Goal: Transaction & Acquisition: Purchase product/service

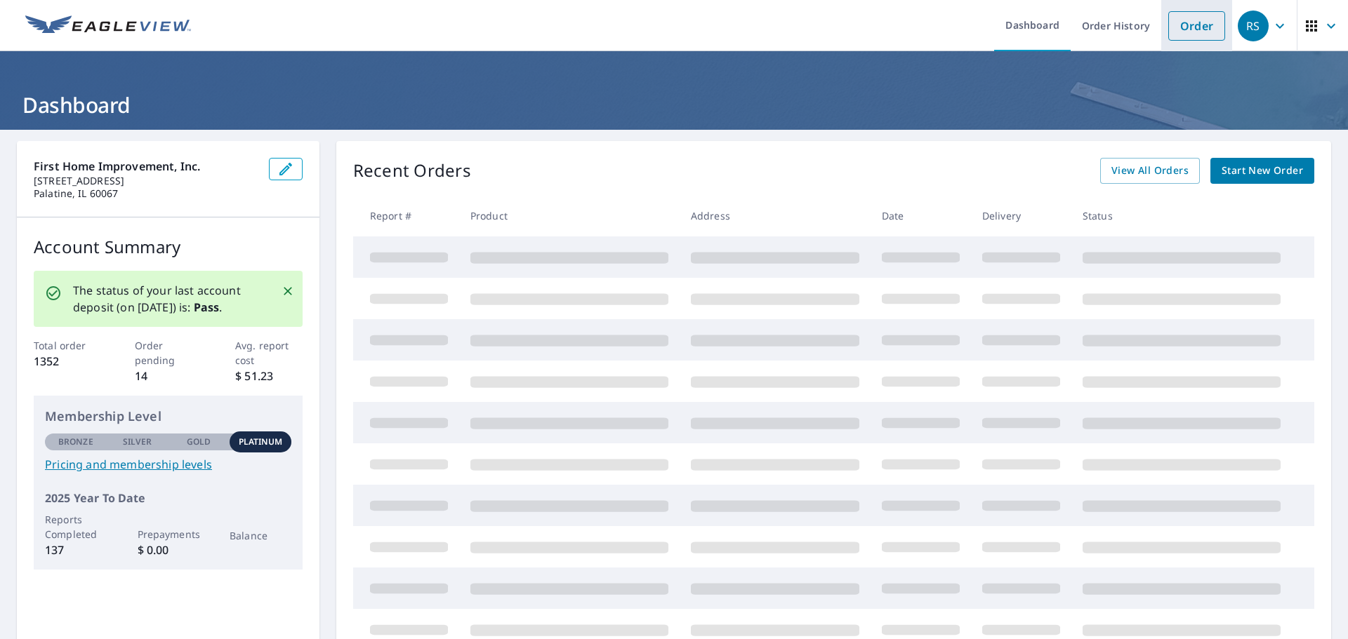
click at [1168, 21] on link "Order" at bounding box center [1196, 25] width 57 height 29
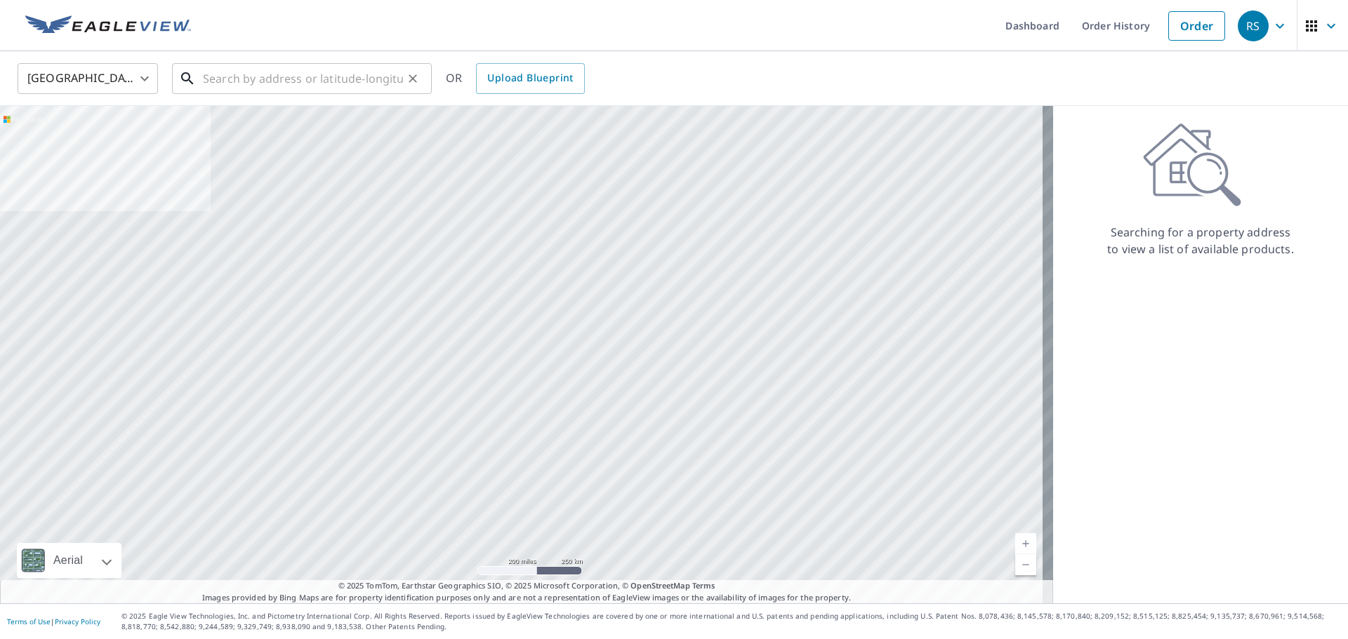
click at [305, 93] on input "text" at bounding box center [303, 78] width 200 height 39
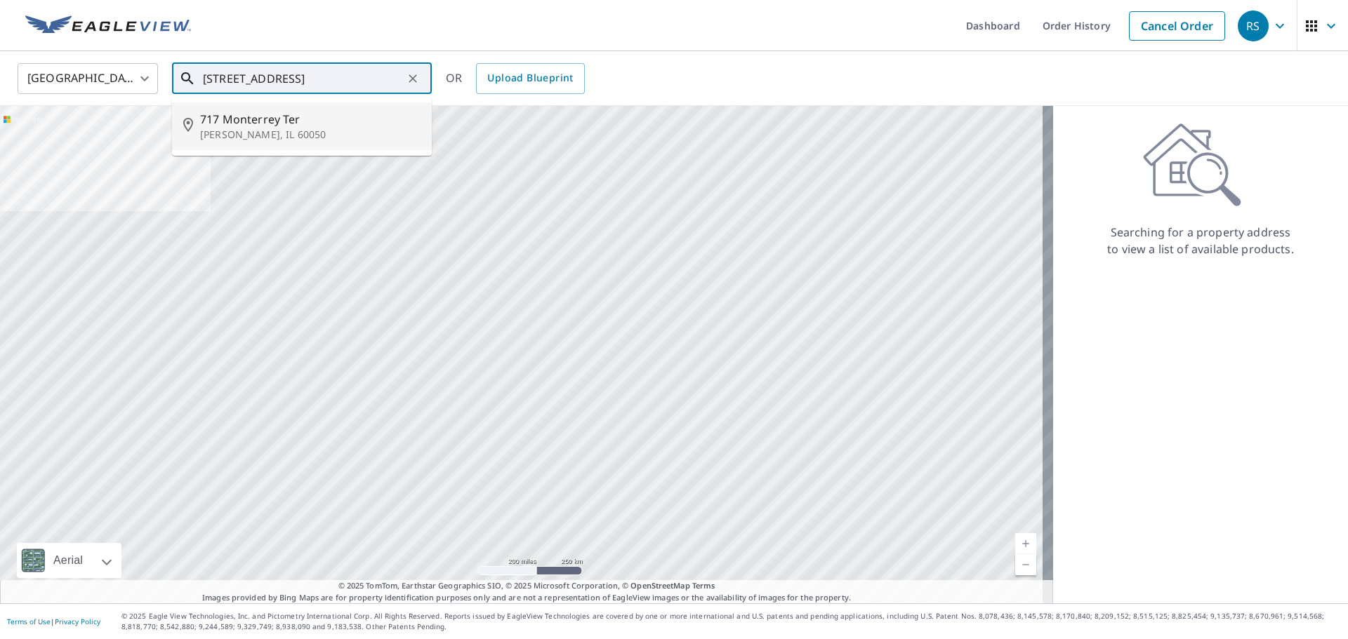
click at [274, 132] on p "[PERSON_NAME], IL 60050" at bounding box center [310, 135] width 220 height 14
type input "[STREET_ADDRESS][PERSON_NAME]"
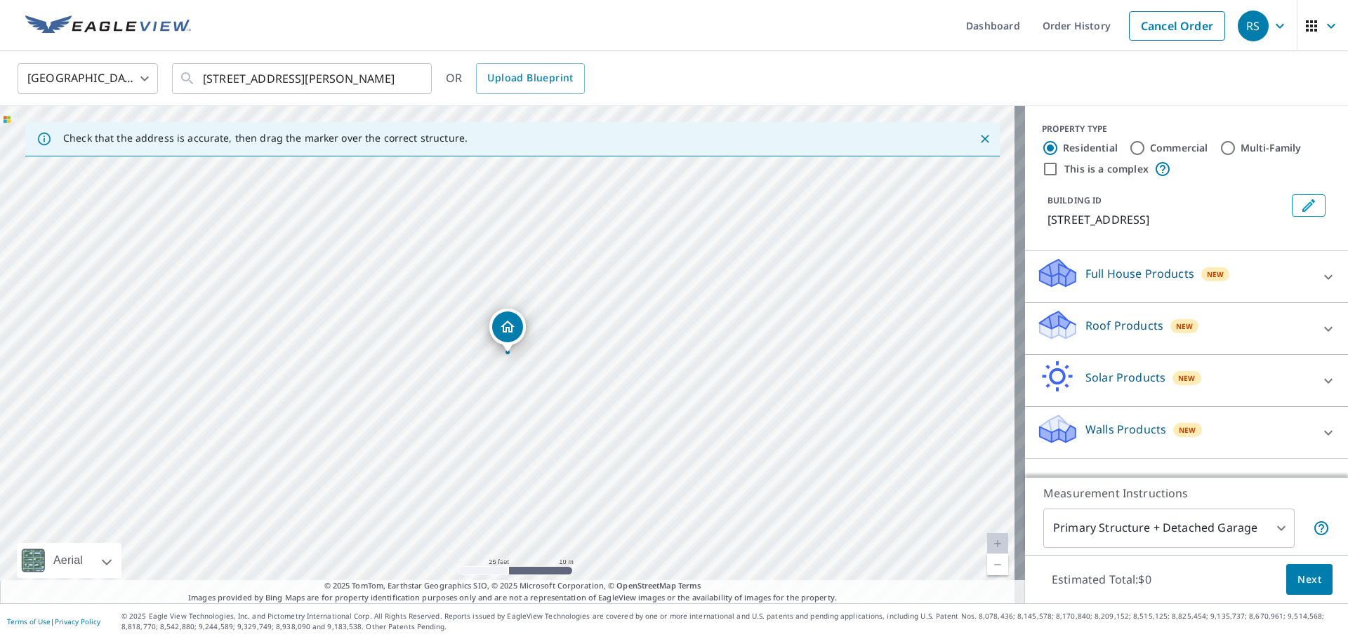
click at [1260, 281] on div "Full House Products New" at bounding box center [1173, 277] width 275 height 40
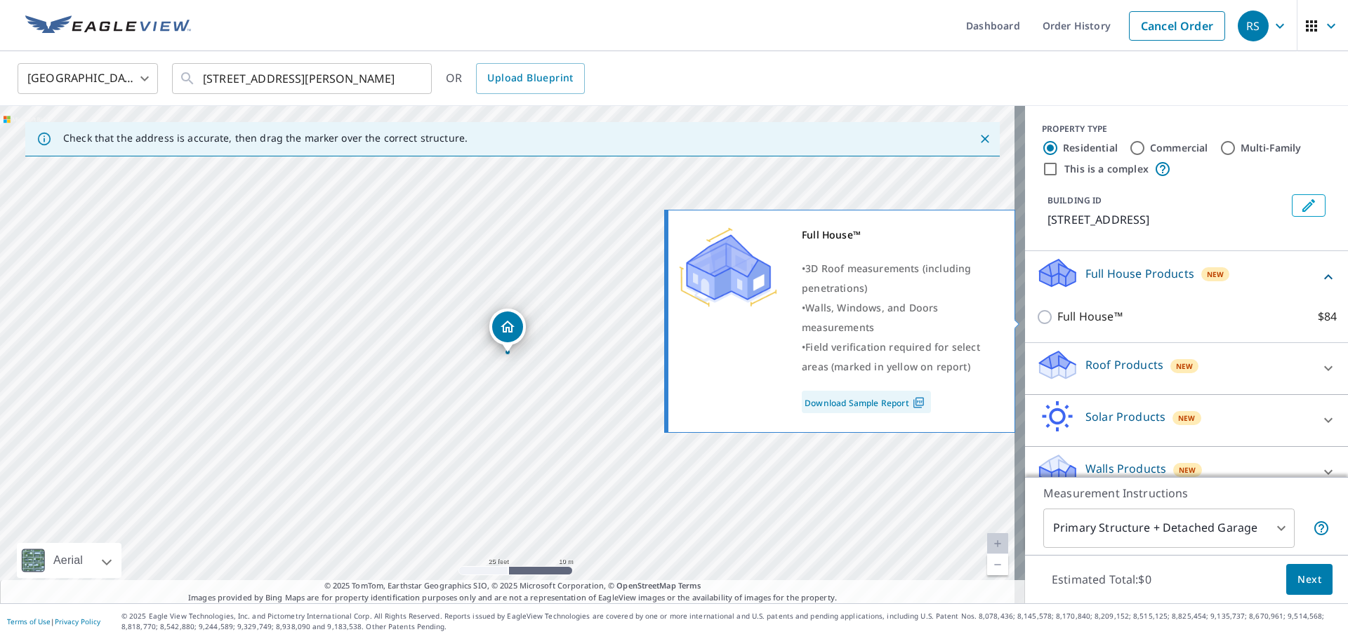
click at [1084, 325] on p "Full House™" at bounding box center [1089, 317] width 65 height 18
click at [1057, 325] on input "Full House™ $84" at bounding box center [1046, 317] width 21 height 17
checkbox input "true"
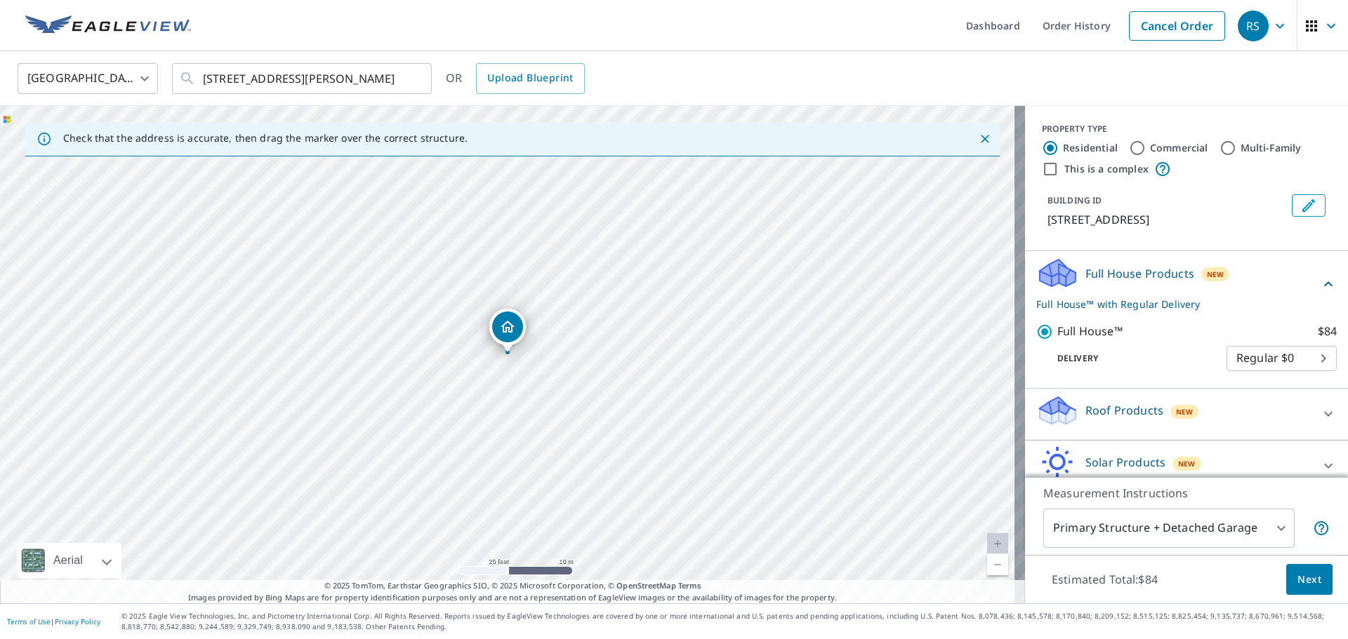
click at [1143, 528] on body "RS RS Dashboard Order History Cancel Order RS [GEOGRAPHIC_DATA] US ​ [STREET_AD…" at bounding box center [674, 319] width 1348 height 639
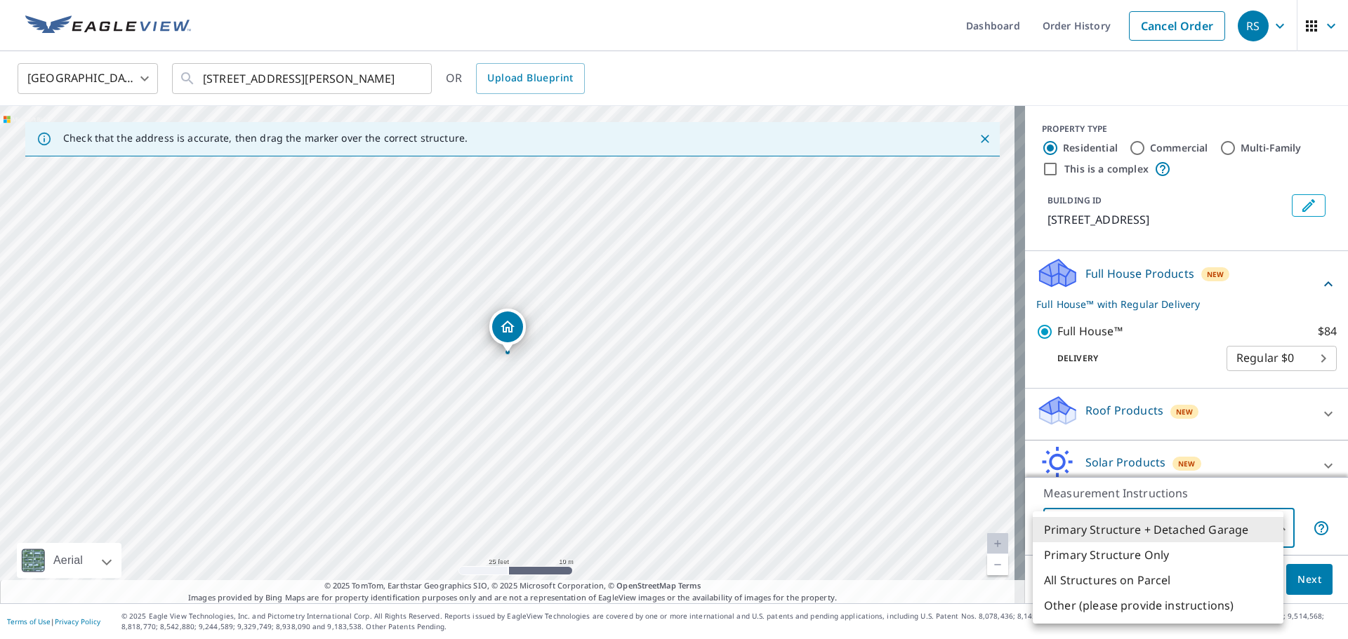
click at [1126, 561] on li "Primary Structure Only" at bounding box center [1157, 555] width 251 height 25
type input "2"
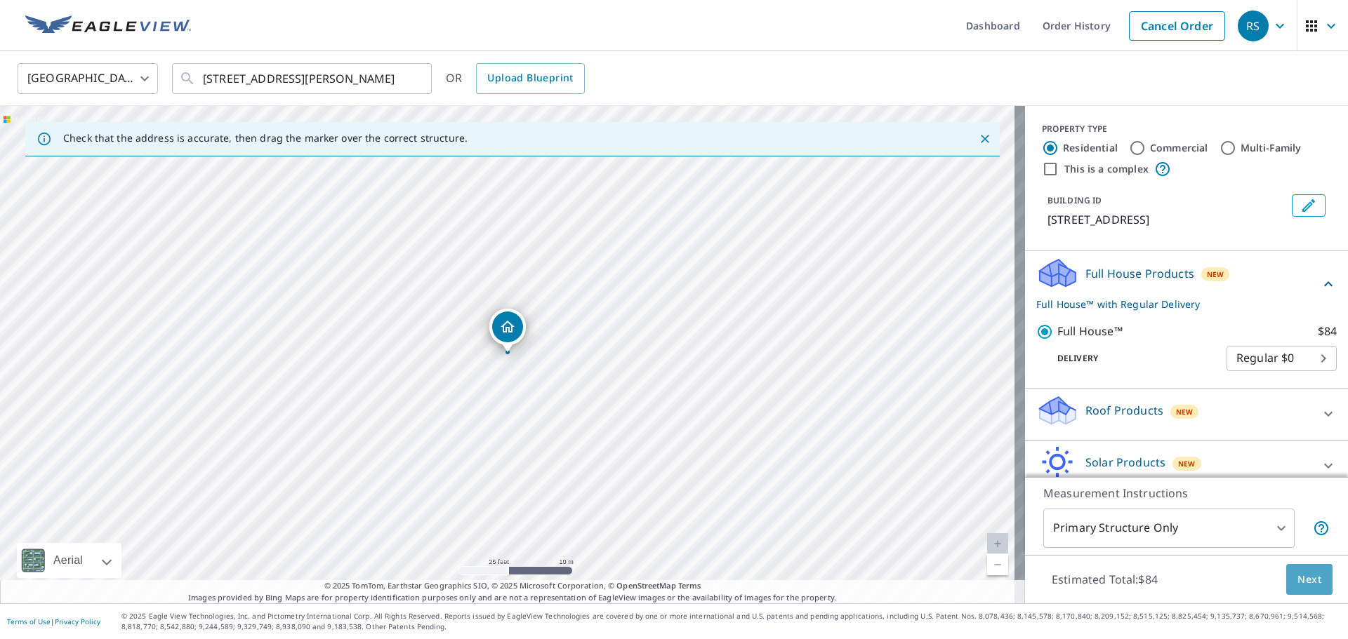
click at [1297, 580] on span "Next" at bounding box center [1309, 580] width 24 height 18
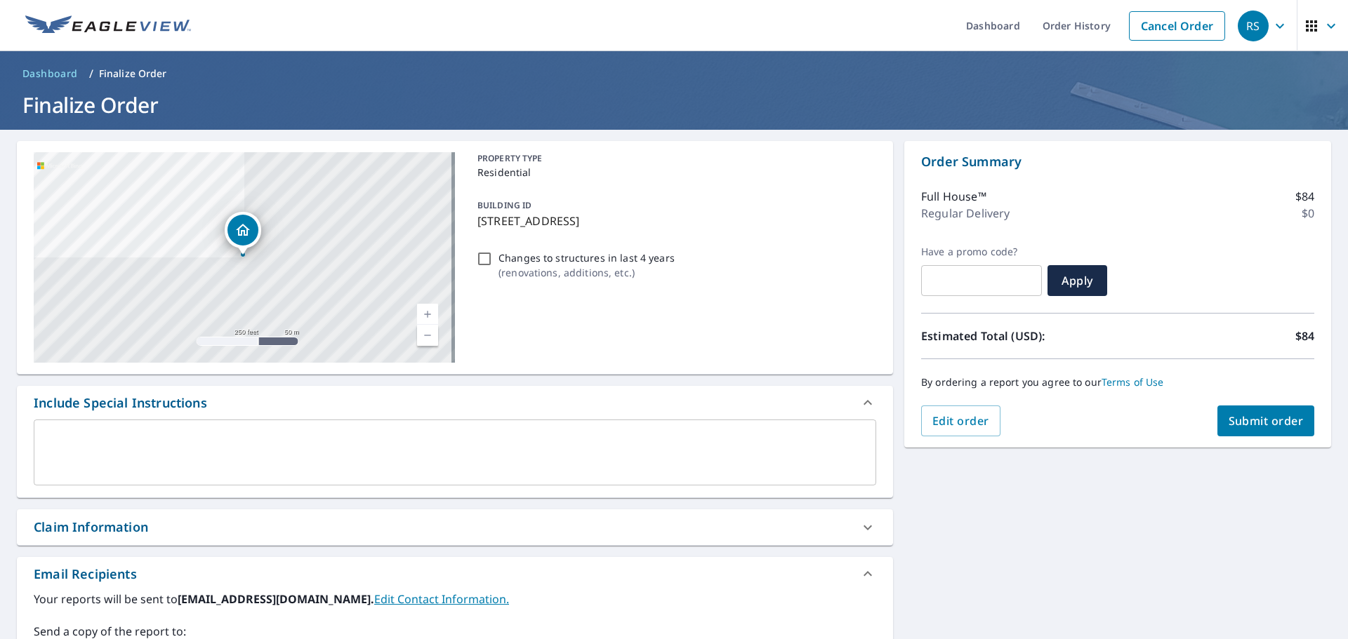
click at [1259, 420] on span "Submit order" at bounding box center [1265, 420] width 75 height 15
